Goal: Task Accomplishment & Management: Use online tool/utility

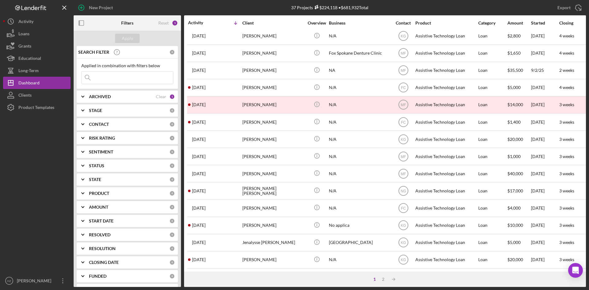
scroll to position [197, 0]
click at [381, 277] on div "2" at bounding box center [383, 279] width 9 height 5
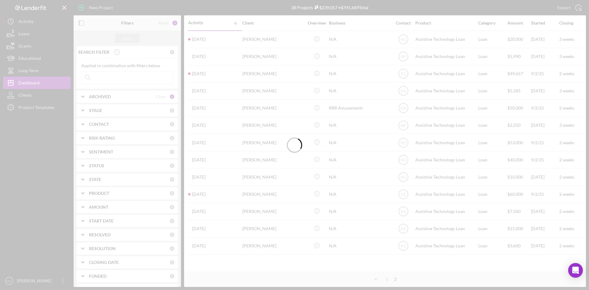
scroll to position [0, 0]
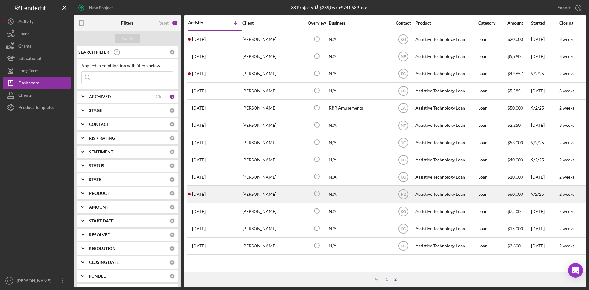
click at [264, 195] on div "[PERSON_NAME]" at bounding box center [272, 194] width 61 height 16
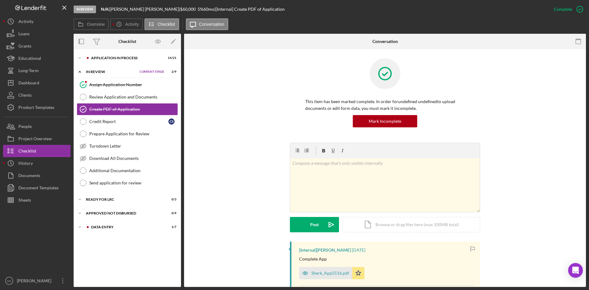
click at [81, 72] on icon "Icon/Expander" at bounding box center [80, 72] width 12 height 12
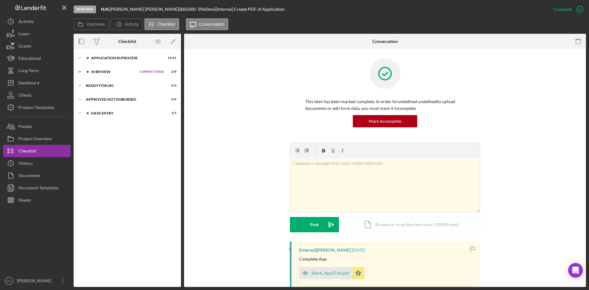
click at [80, 72] on polyline at bounding box center [80, 71] width 2 height 1
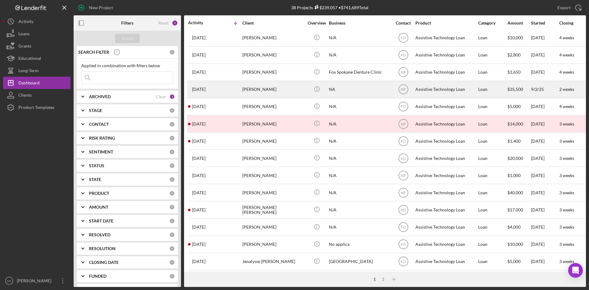
scroll to position [197, 0]
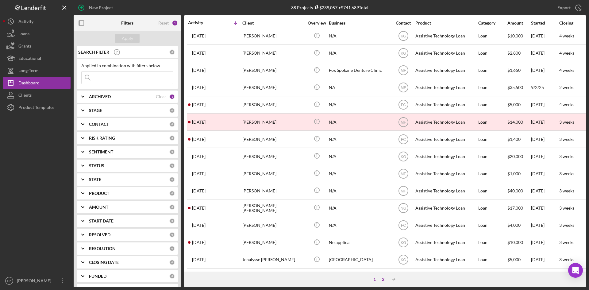
click at [385, 279] on div "2" at bounding box center [383, 279] width 9 height 5
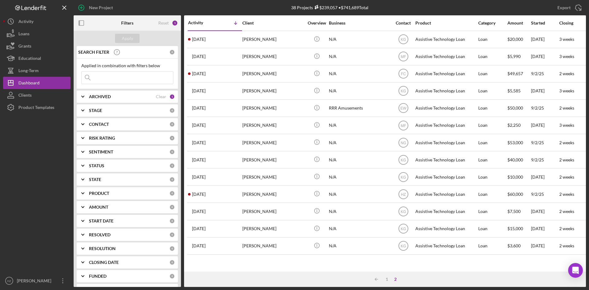
scroll to position [0, 0]
click at [387, 280] on div "1" at bounding box center [387, 279] width 9 height 5
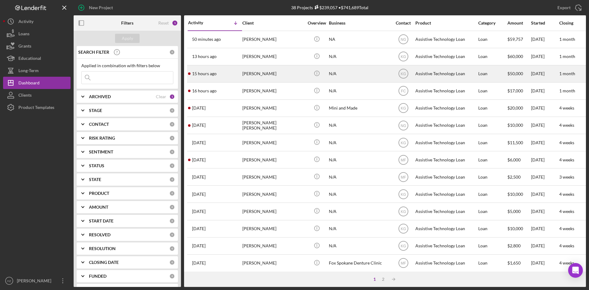
click at [252, 75] on div "[PERSON_NAME]" at bounding box center [272, 74] width 61 height 16
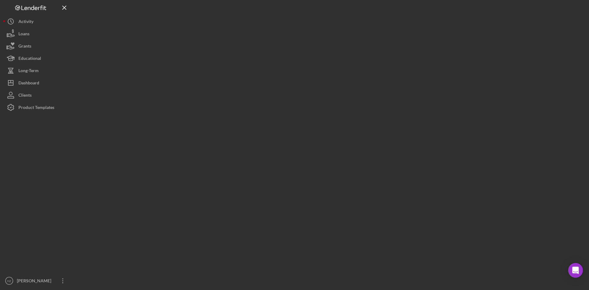
click at [252, 75] on div at bounding box center [330, 143] width 513 height 287
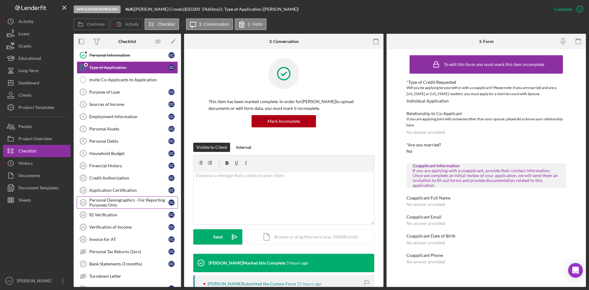
scroll to position [97, 0]
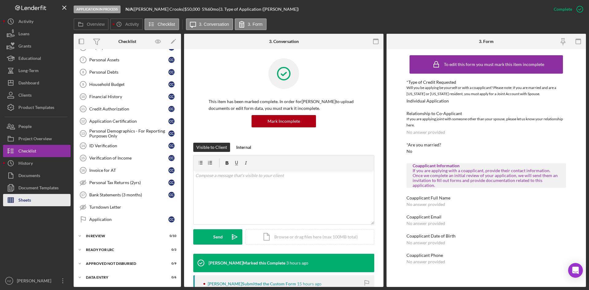
click at [26, 202] on div "Sheets" at bounding box center [24, 201] width 13 height 14
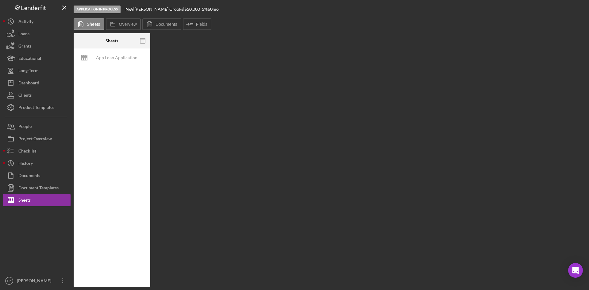
click at [130, 232] on div "App Loan Application Package" at bounding box center [112, 167] width 77 height 238
click at [96, 58] on div "App Loan Application Package" at bounding box center [116, 58] width 49 height 12
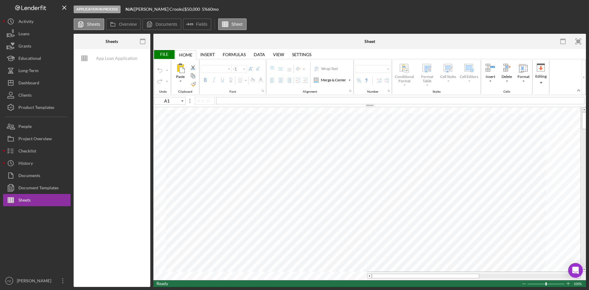
type input "E94"
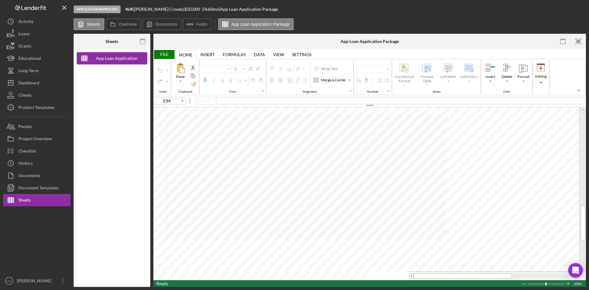
type input "Arial"
type input "10"
type input "C18"
type input "11"
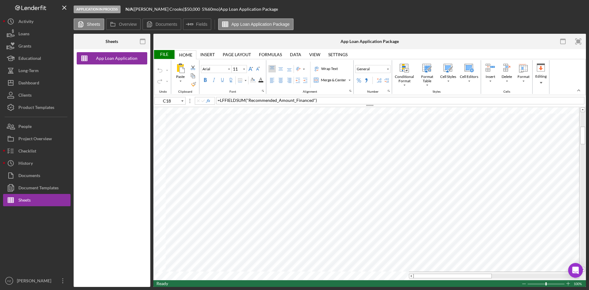
click at [319, 52] on div "View View" at bounding box center [314, 54] width 19 height 9
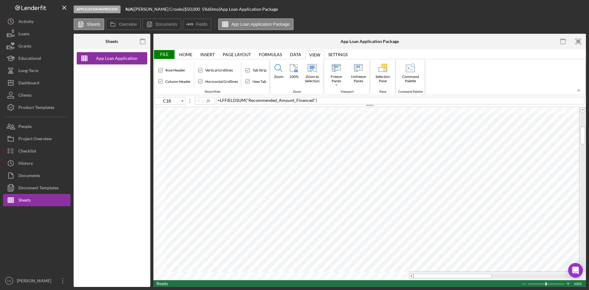
click at [170, 55] on div "File" at bounding box center [163, 54] width 21 height 9
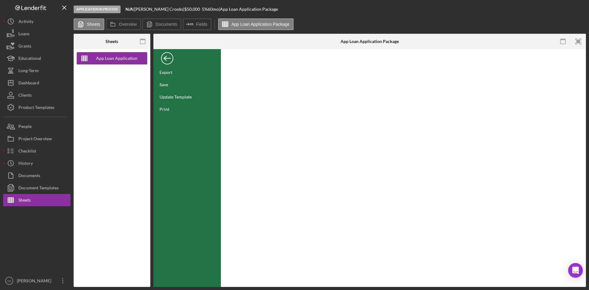
click at [164, 58] on div "Back" at bounding box center [167, 57] width 12 height 12
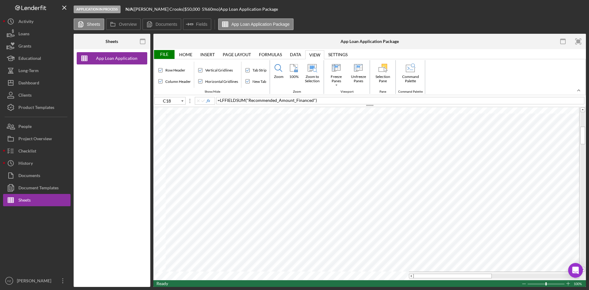
click at [188, 52] on div "Home" at bounding box center [185, 54] width 13 height 5
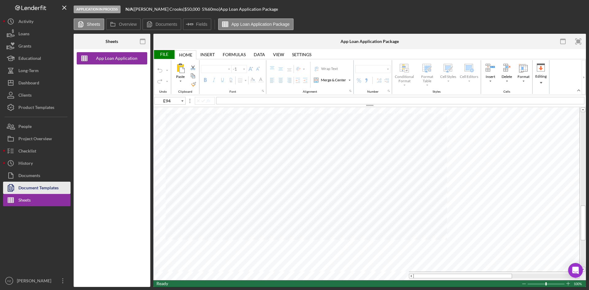
type input "Arial"
type input "10"
